Goal: Task Accomplishment & Management: Use online tool/utility

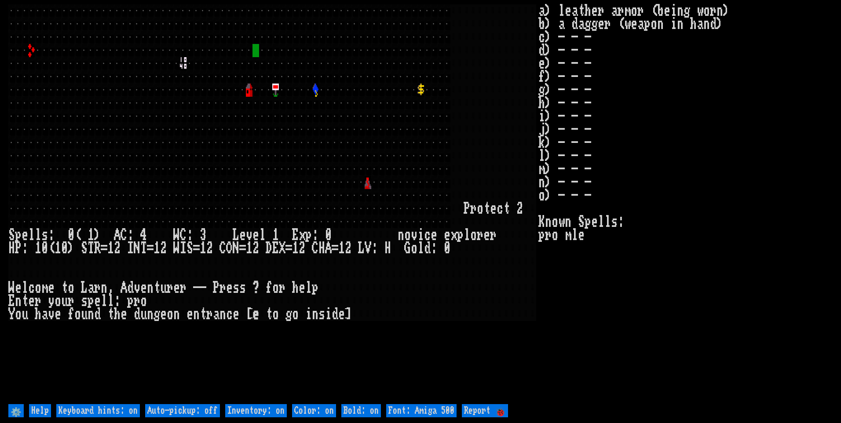
click at [180, 407] on off "Auto-pickup: off" at bounding box center [182, 410] width 75 height 13
type off "Auto-pickup: on"
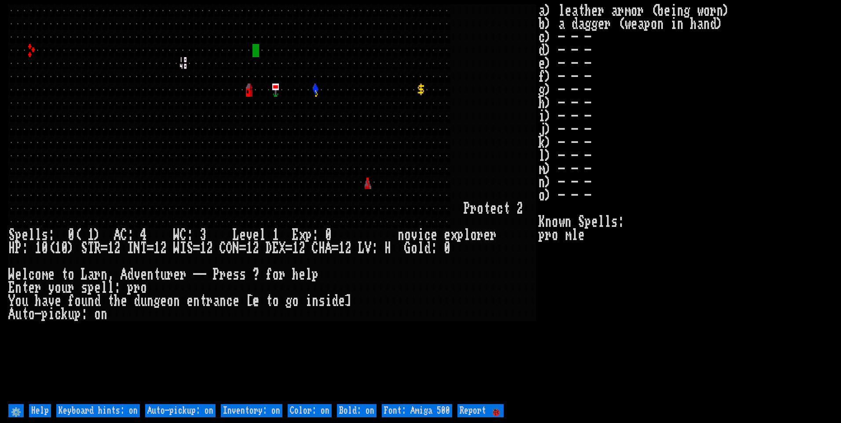
click at [234, 410] on on "Inventory: on" at bounding box center [252, 410] width 62 height 13
type on "Inventory: off"
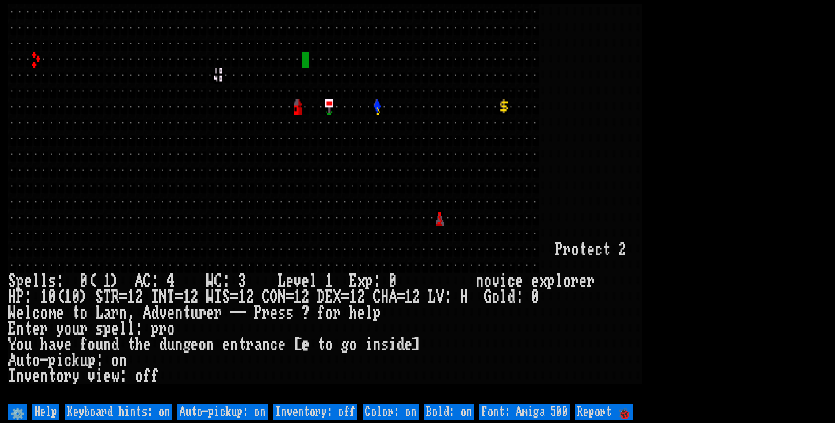
click at [534, 415] on 500 "Font: Amiga 500" at bounding box center [524, 412] width 90 height 16
type 500 "Font: Amiga 1200"
